Goal: Transaction & Acquisition: Purchase product/service

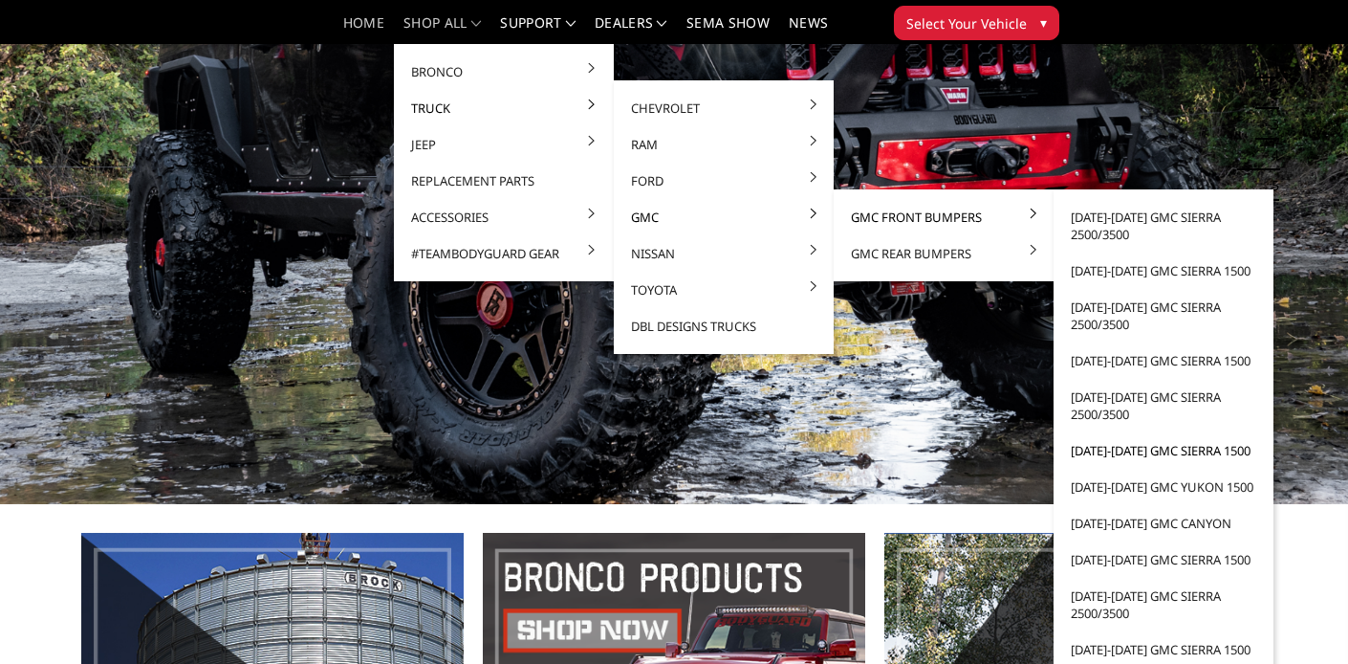
scroll to position [217, 0]
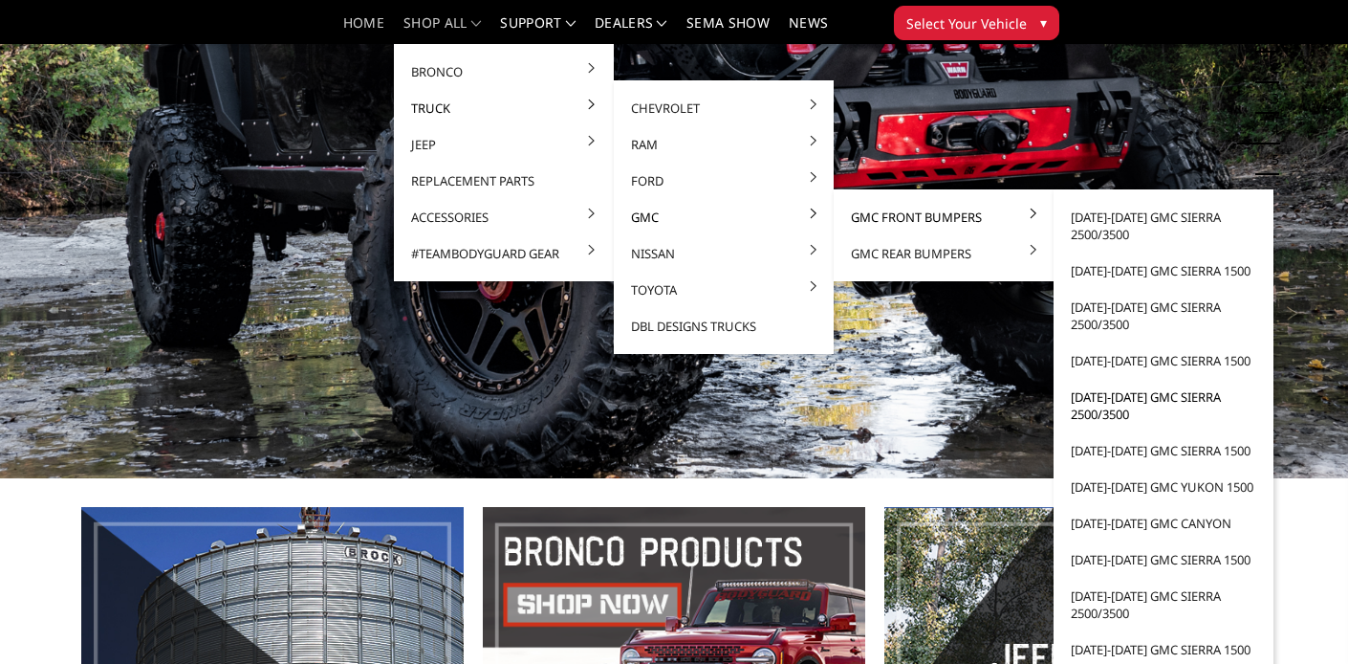
click at [1102, 406] on link "[DATE]-[DATE] GMC Sierra 2500/3500" at bounding box center [1163, 406] width 205 height 54
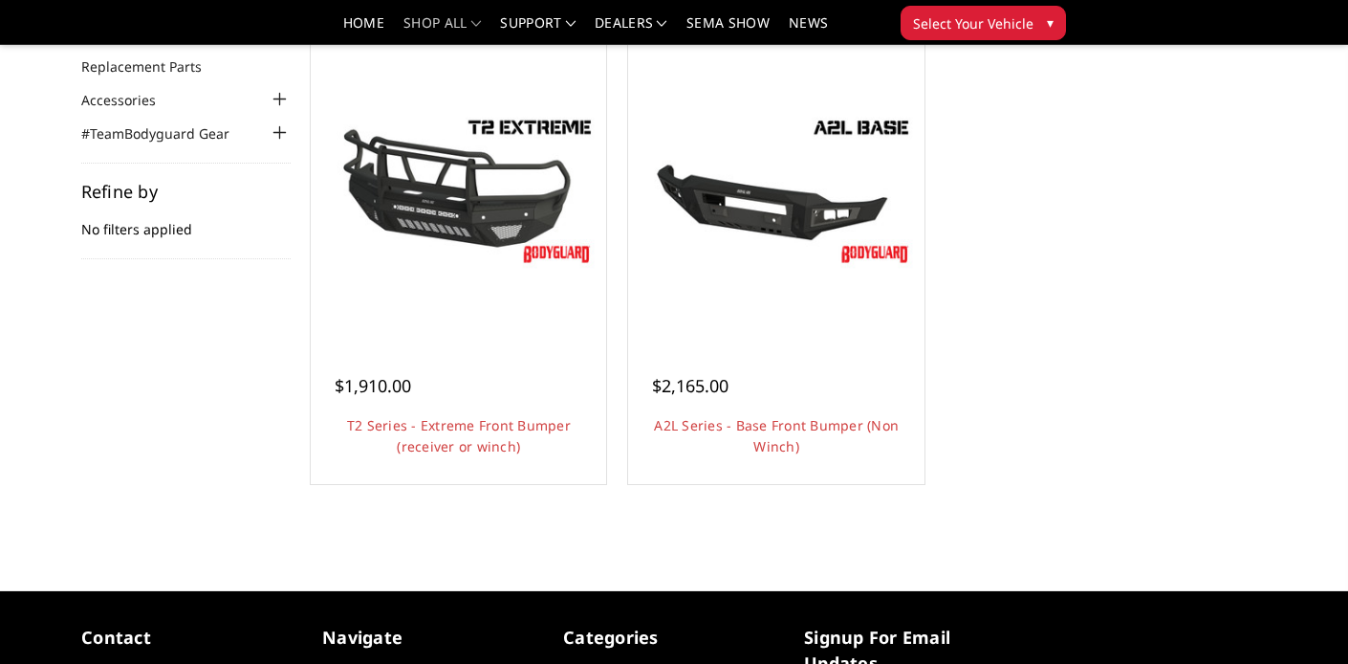
scroll to position [193, 0]
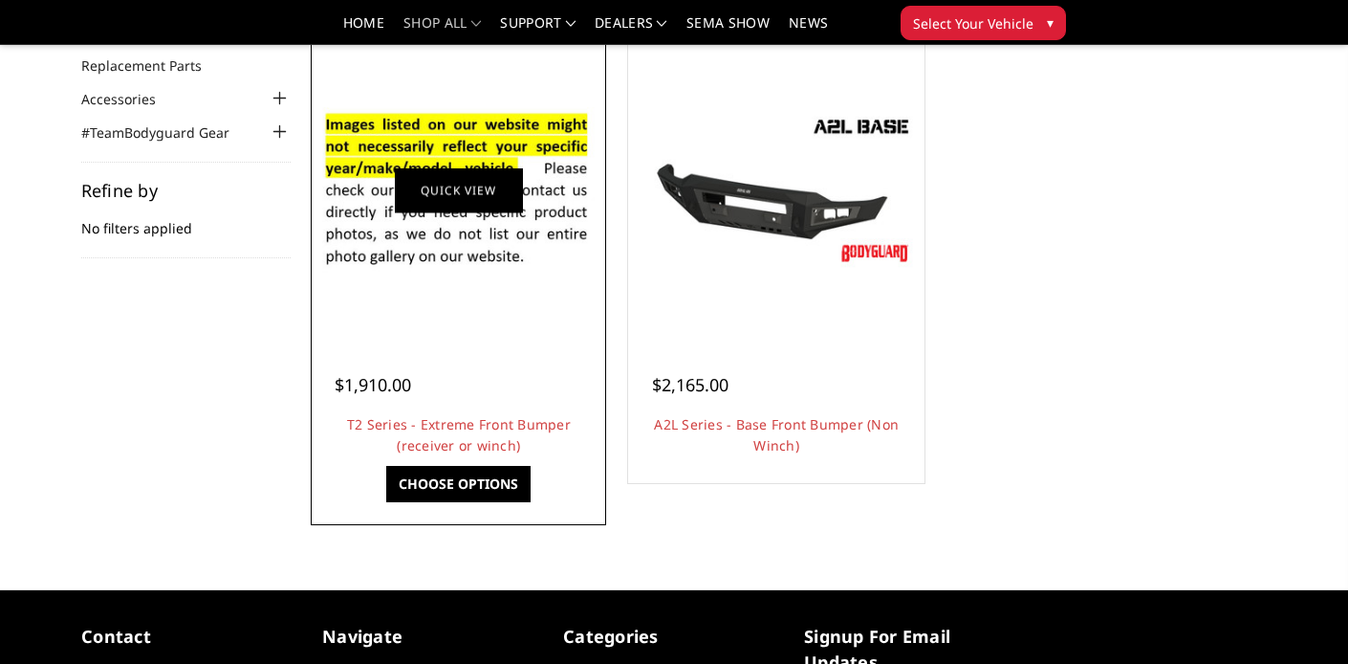
click at [482, 208] on link "Quick view" at bounding box center [459, 189] width 128 height 45
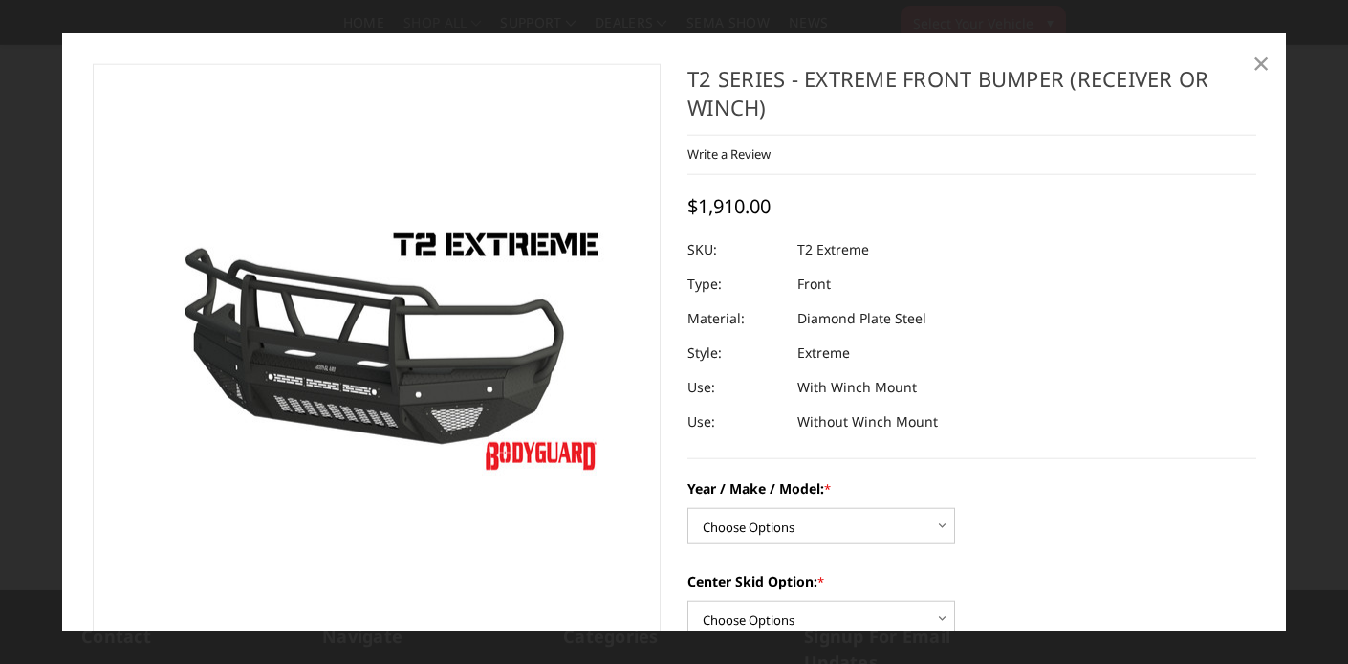
click at [1260, 60] on span "×" at bounding box center [1261, 61] width 17 height 41
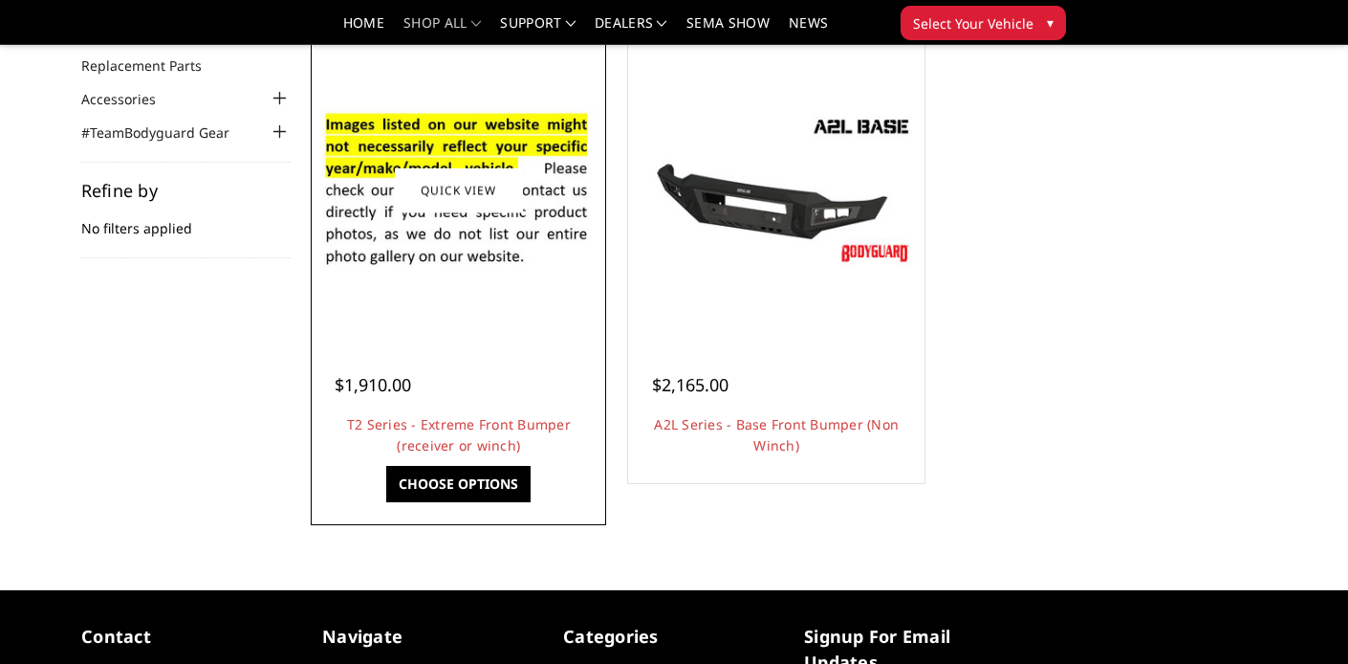
click at [448, 262] on img at bounding box center [459, 190] width 286 height 195
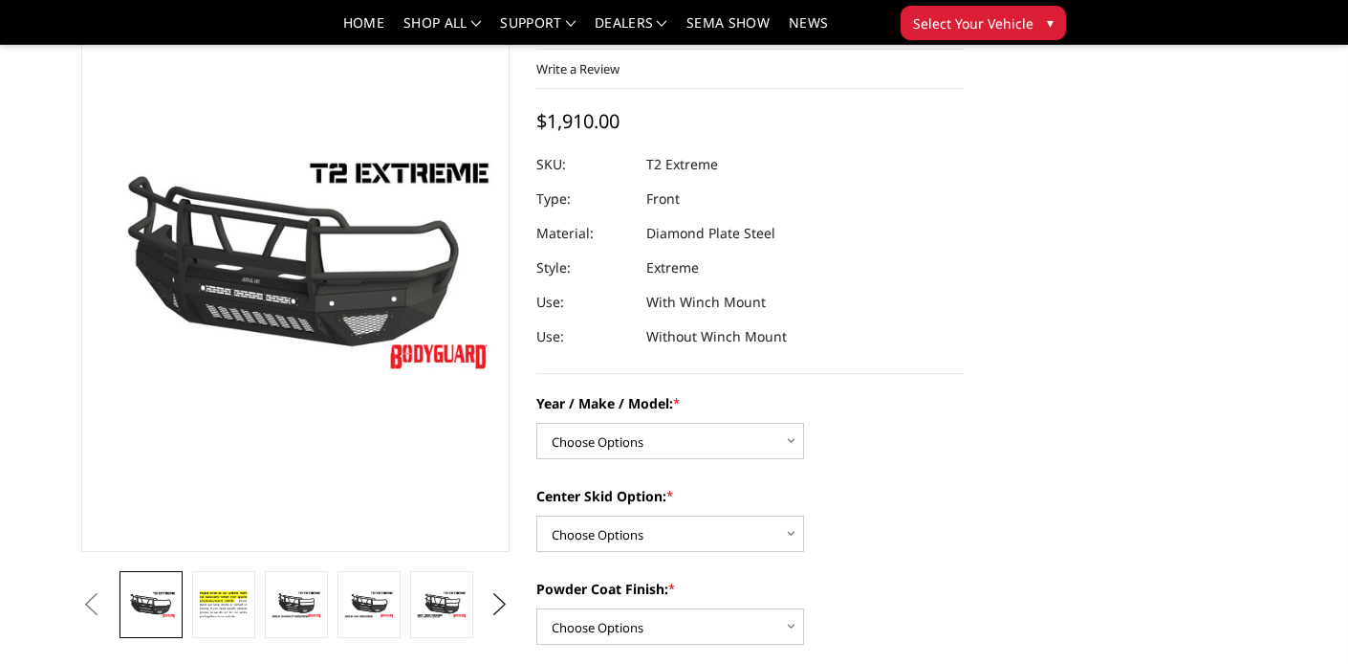
scroll to position [120, 0]
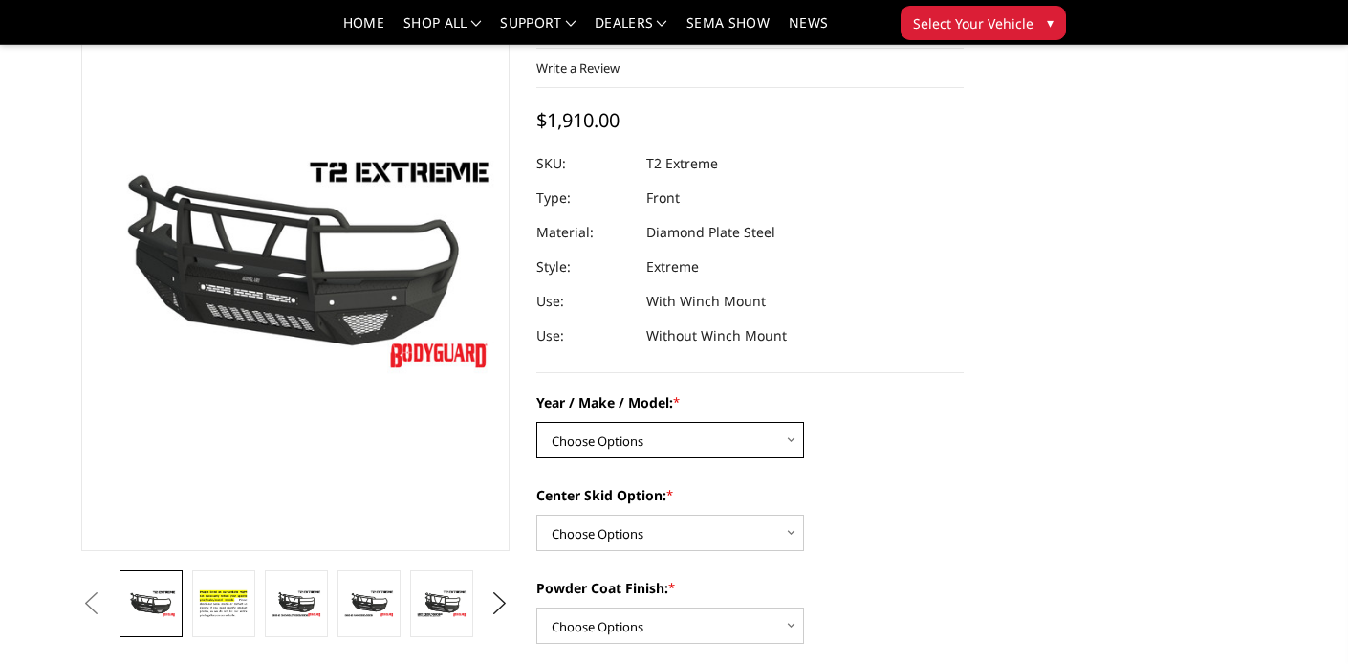
select select "1453"
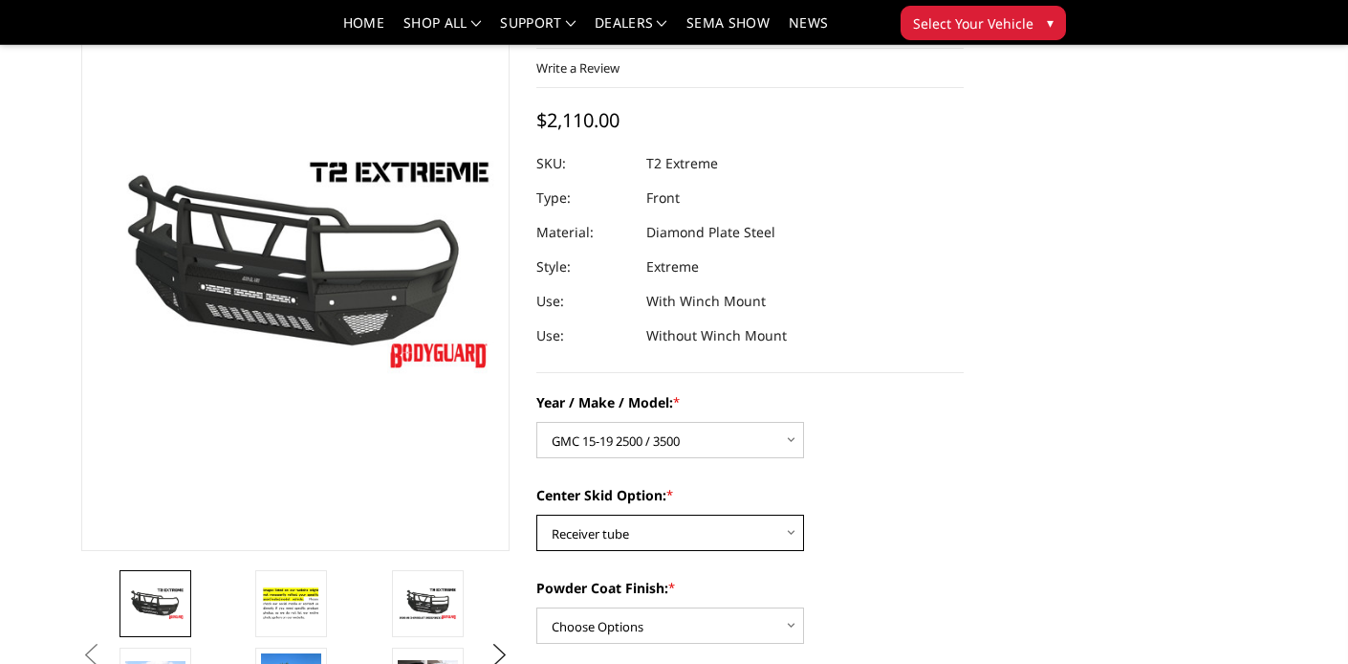
select select "624"
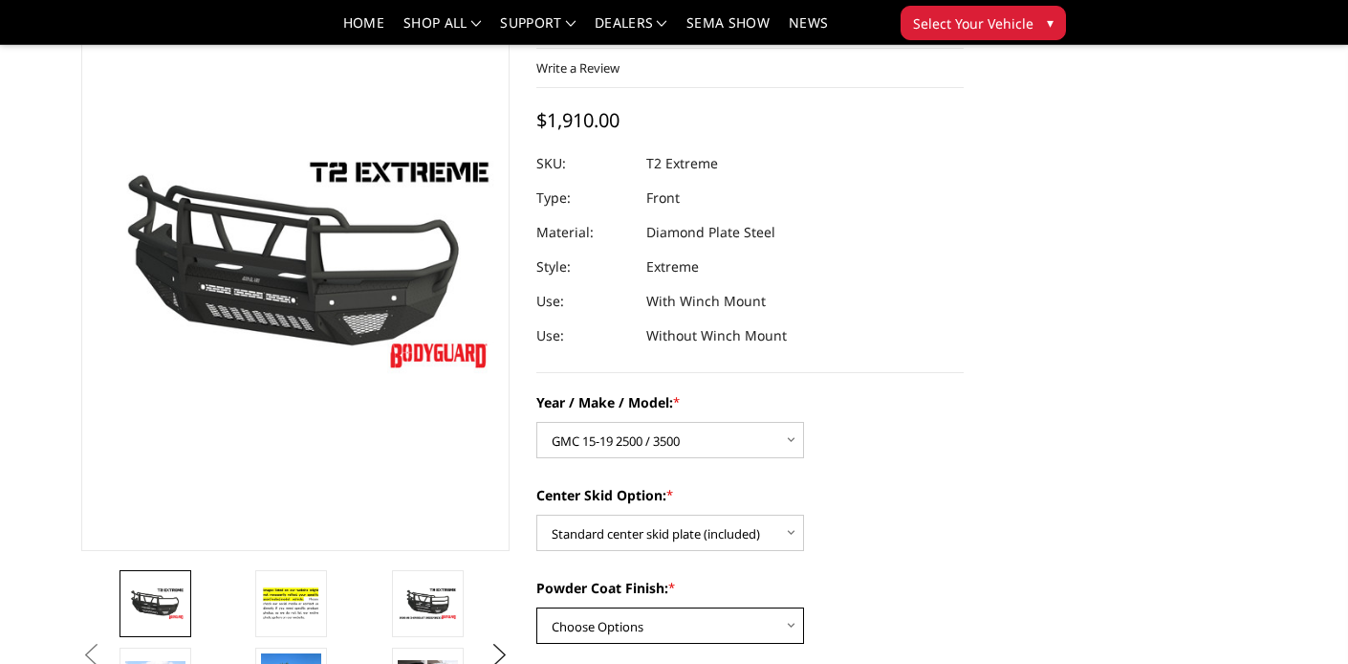
select select "667"
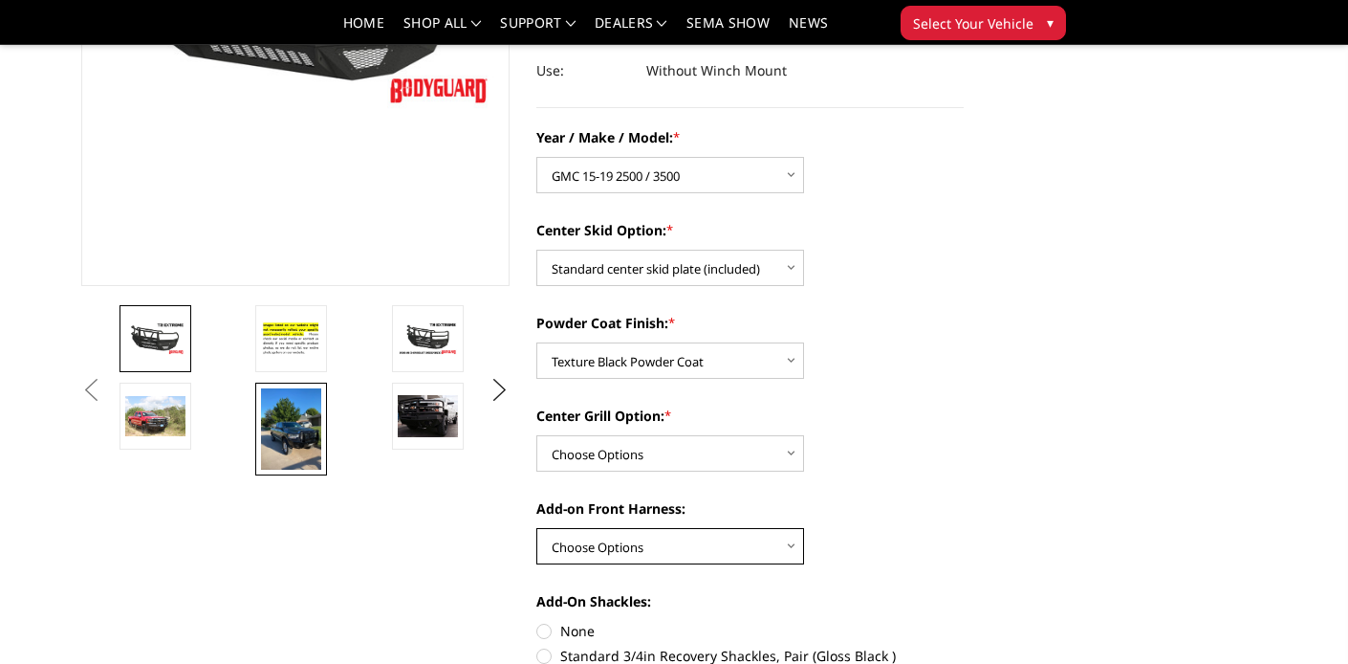
scroll to position [378, 0]
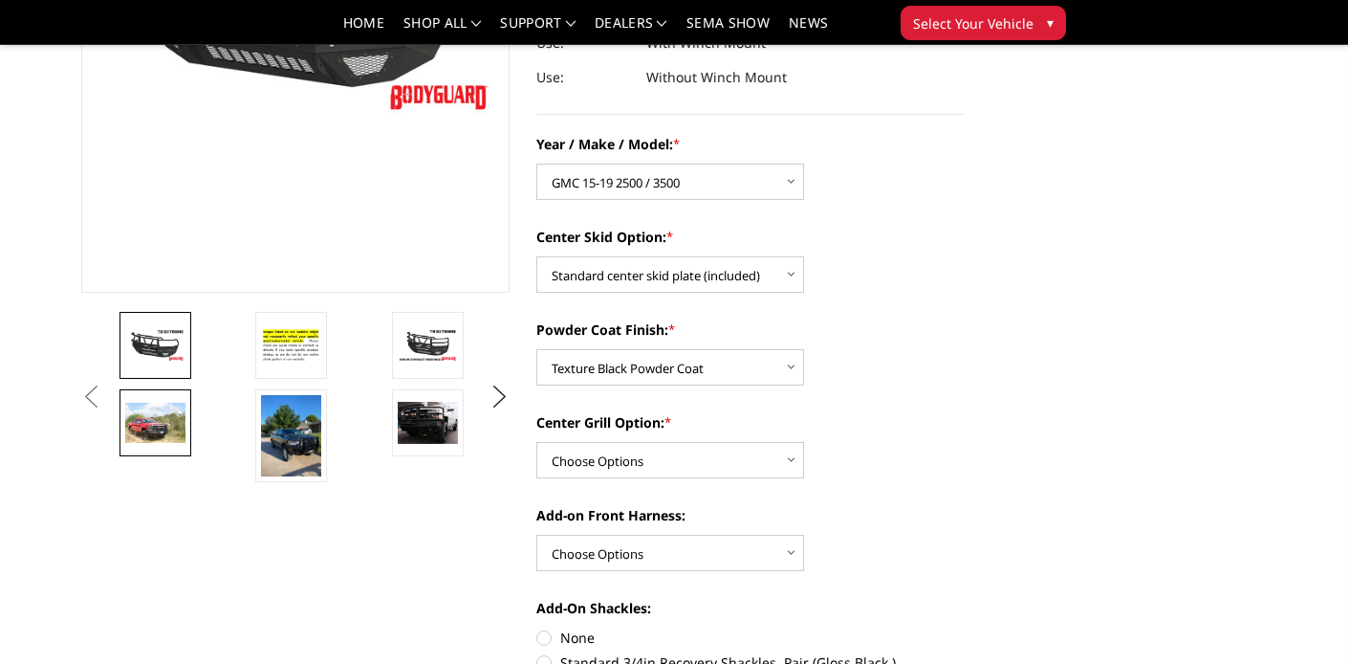
click at [158, 421] on img at bounding box center [155, 423] width 60 height 40
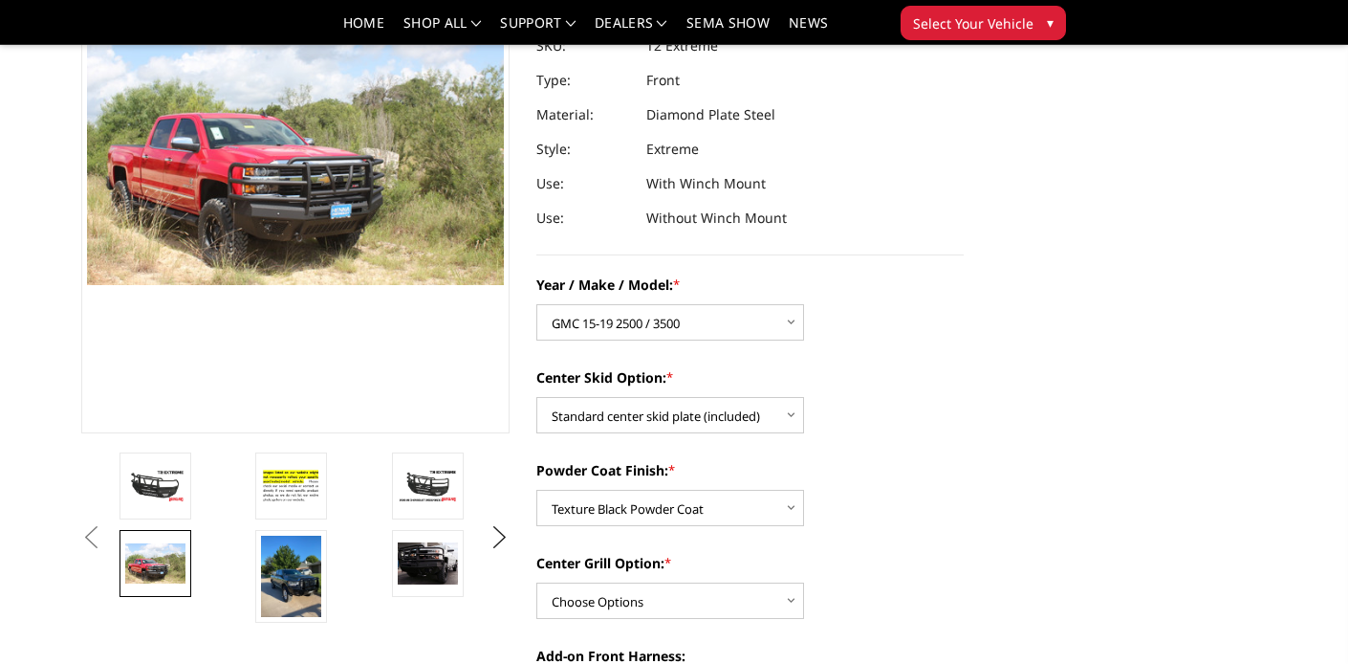
scroll to position [242, 0]
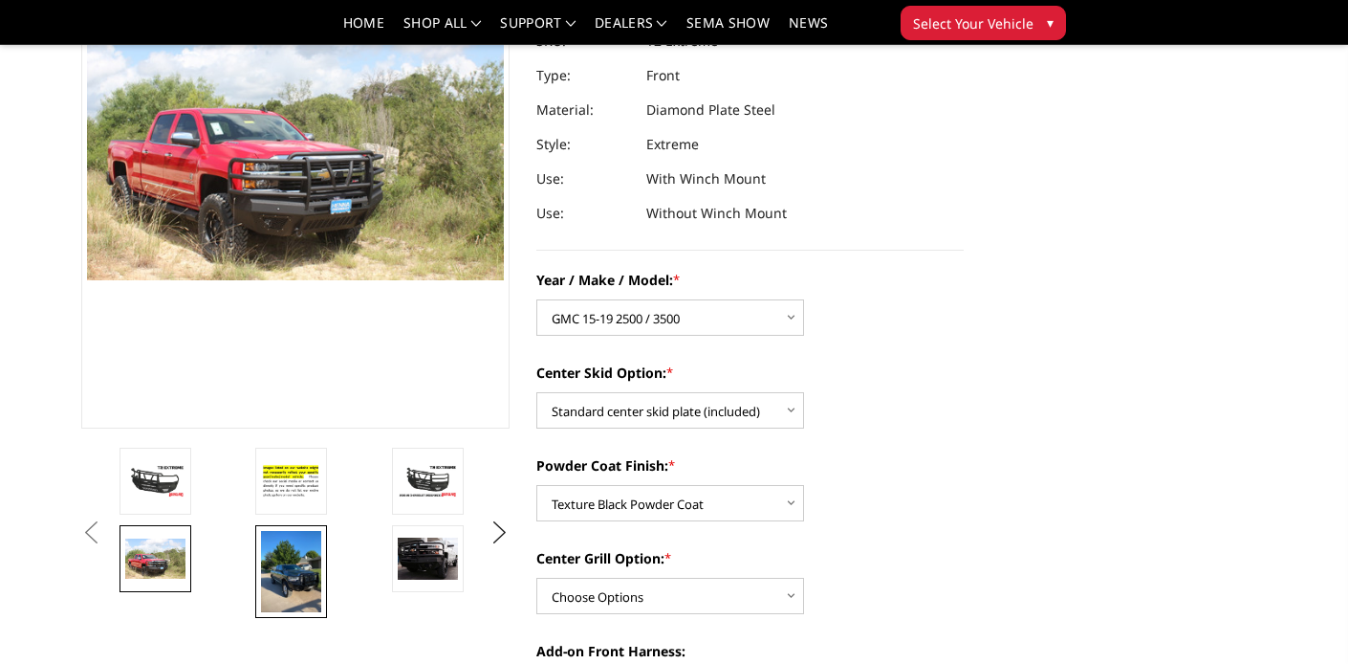
click at [304, 561] on img at bounding box center [291, 571] width 60 height 81
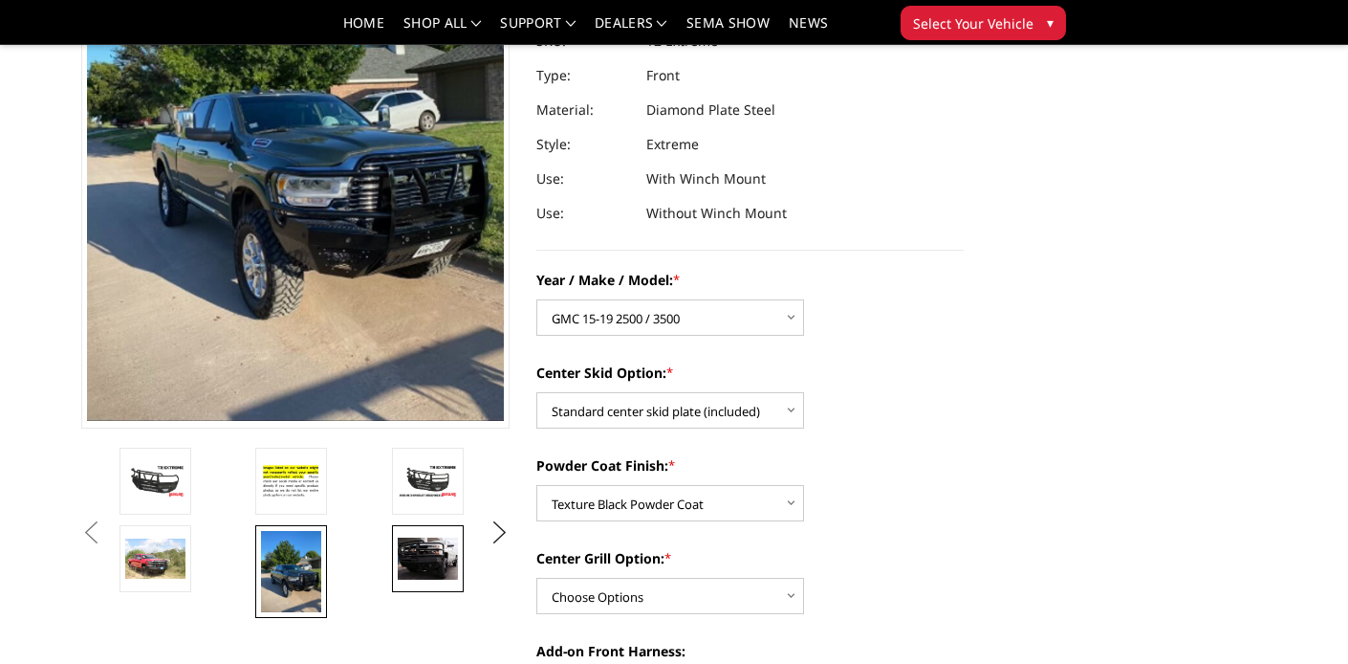
click at [429, 554] on img at bounding box center [428, 557] width 60 height 41
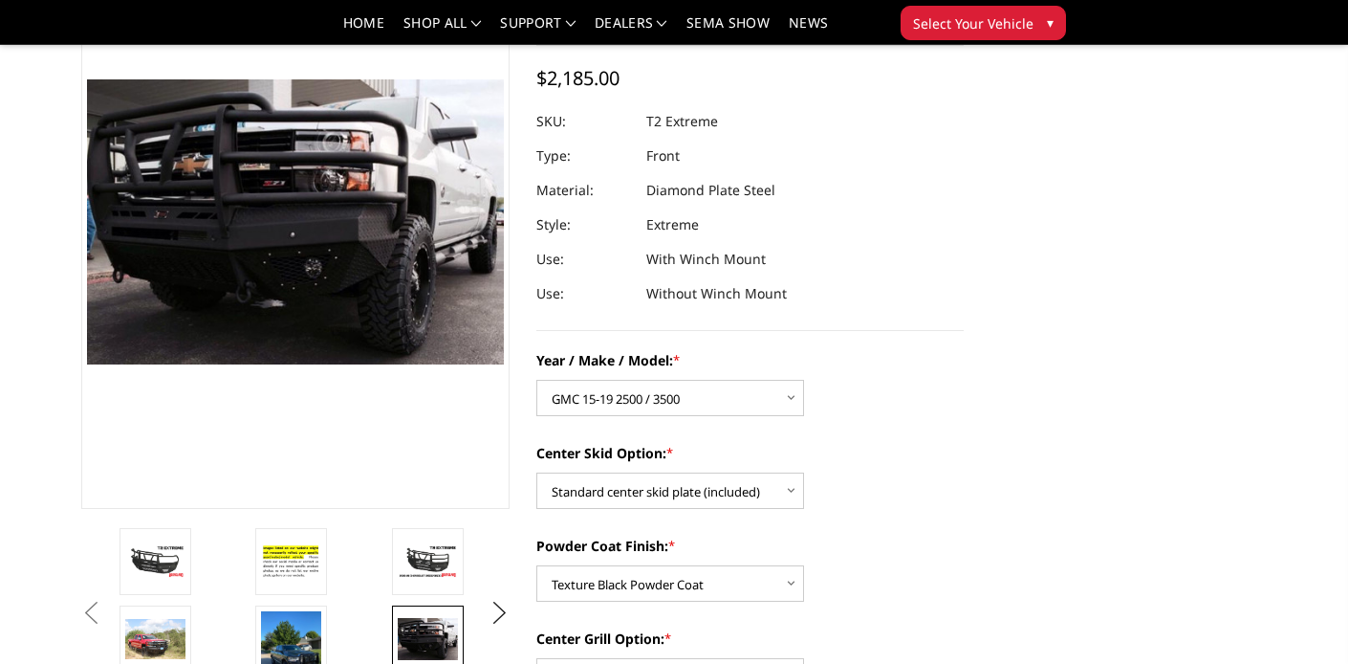
scroll to position [160, 0]
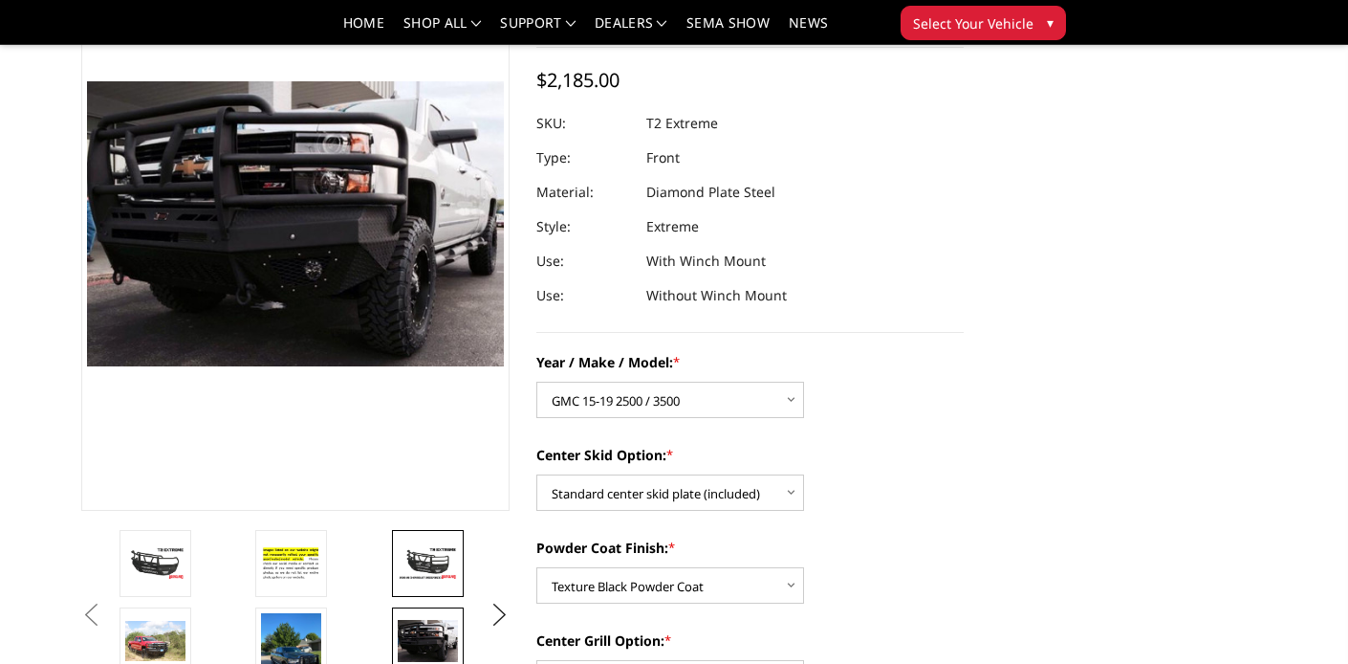
click at [445, 555] on img at bounding box center [428, 562] width 60 height 33
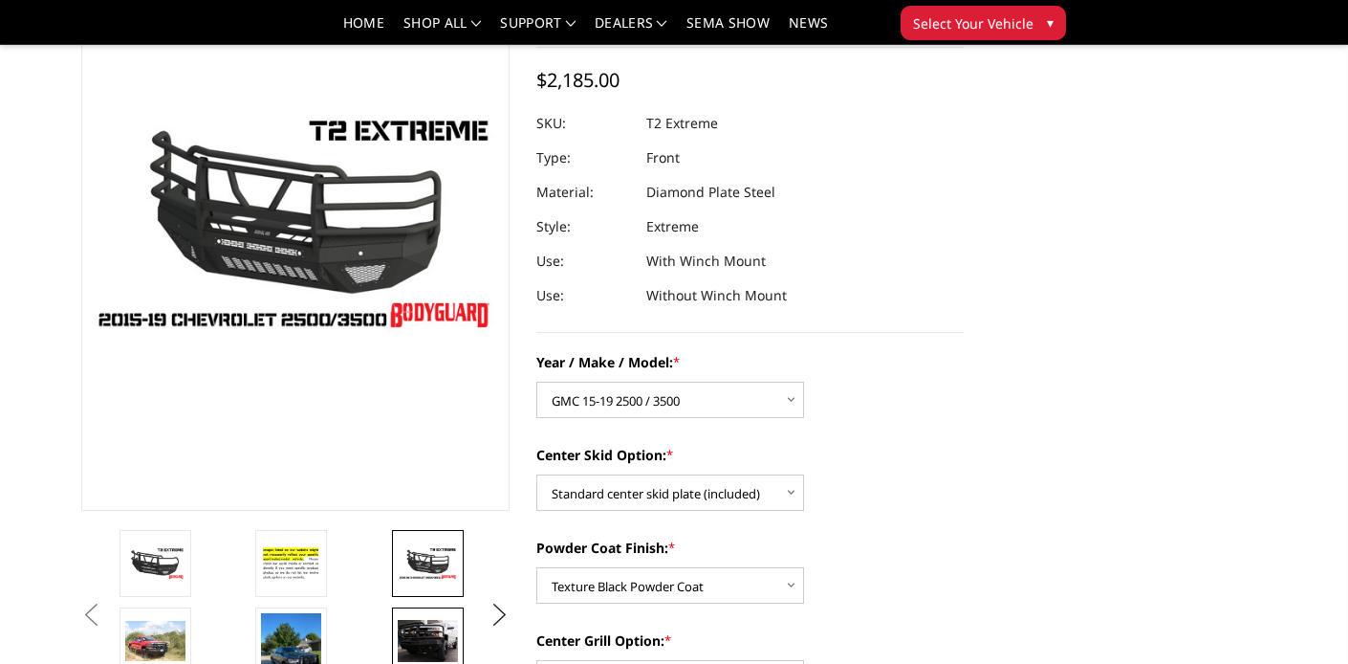
click at [438, 622] on img at bounding box center [428, 640] width 60 height 41
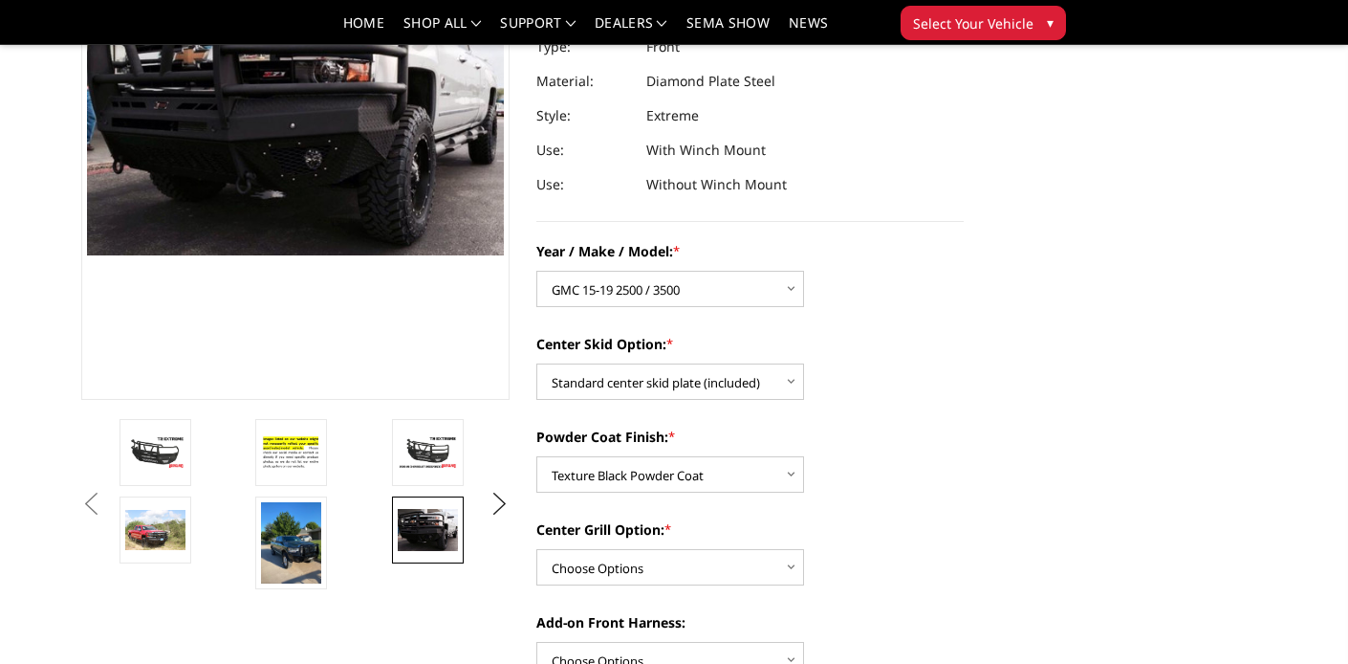
scroll to position [273, 0]
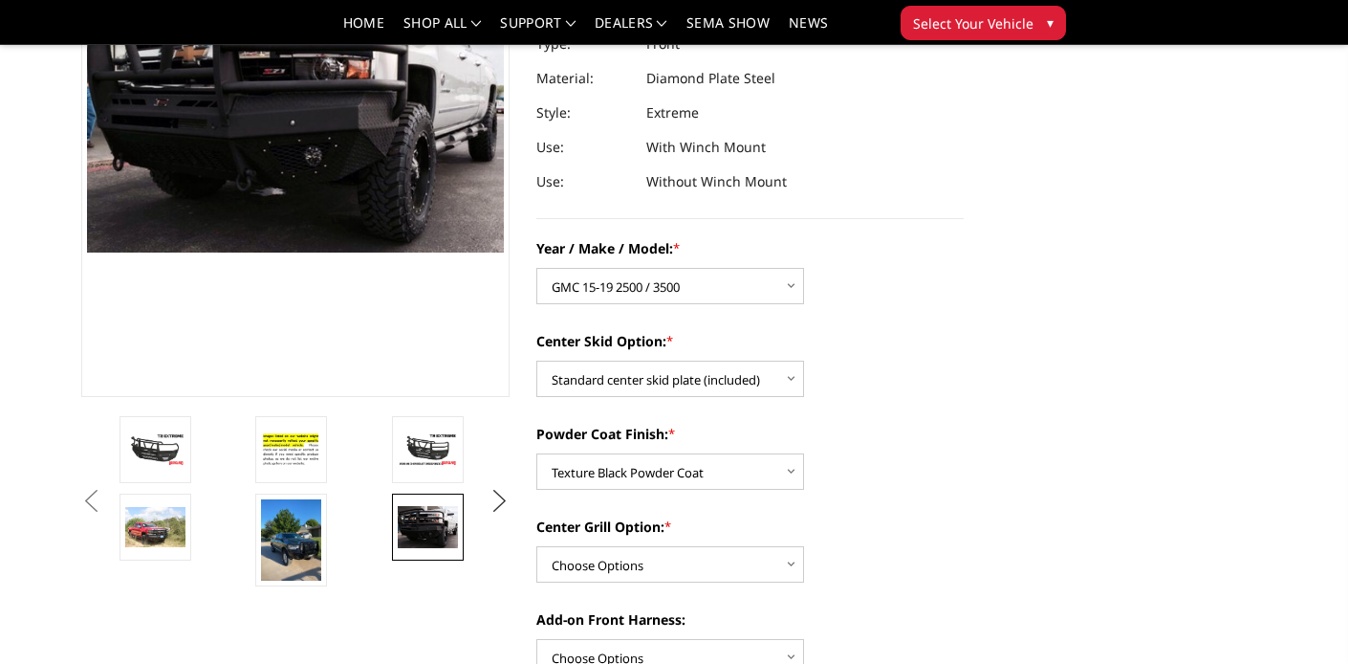
click at [501, 499] on button "Next" at bounding box center [499, 501] width 29 height 29
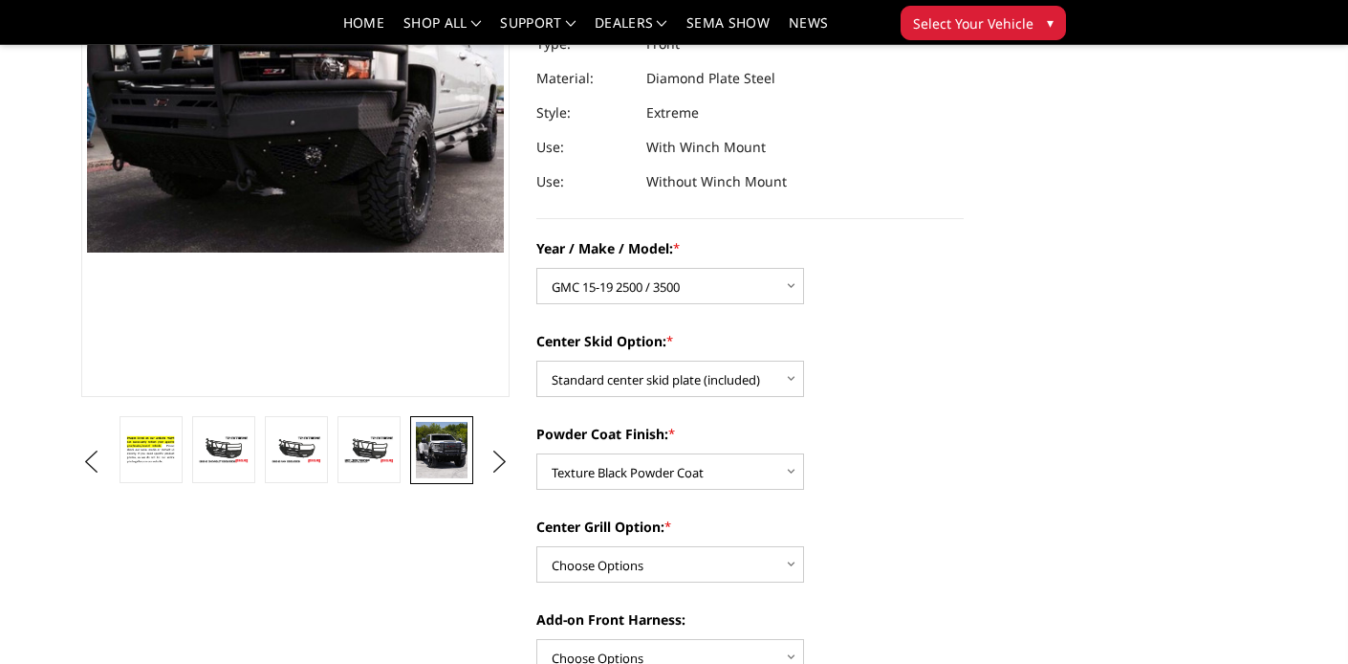
click at [452, 448] on img at bounding box center [442, 450] width 52 height 56
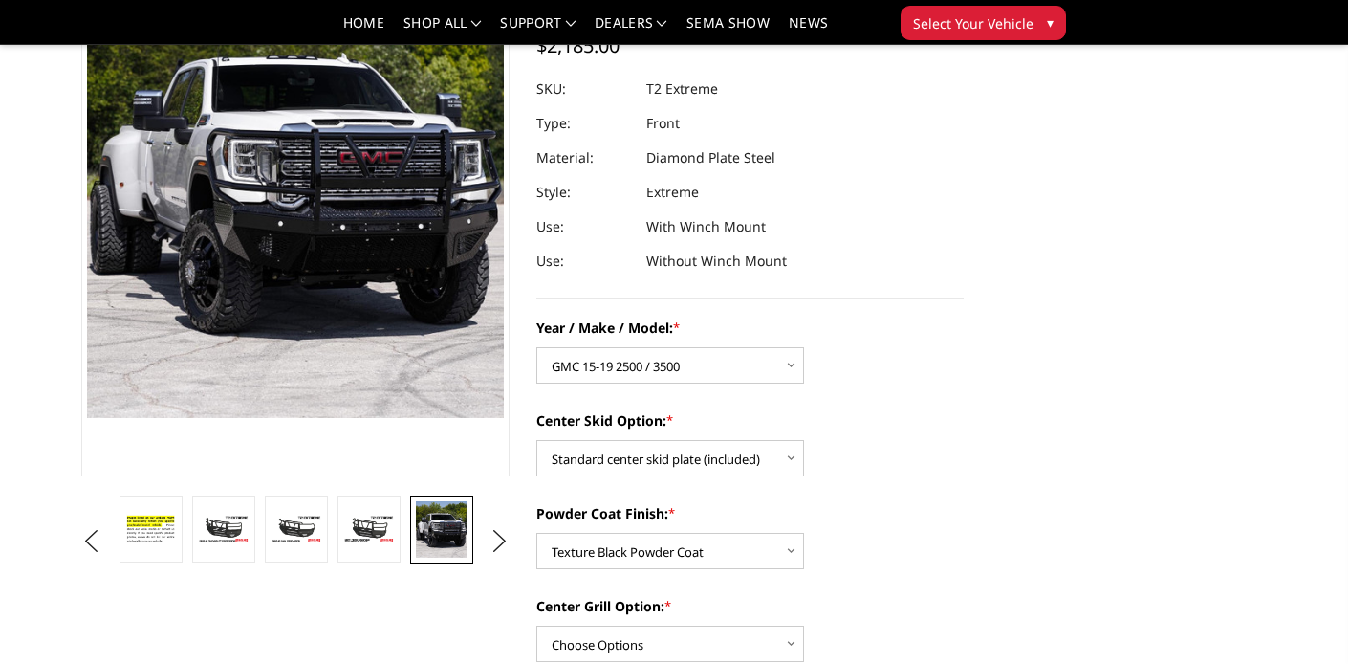
scroll to position [192, 0]
